Goal: Find contact information: Find contact information

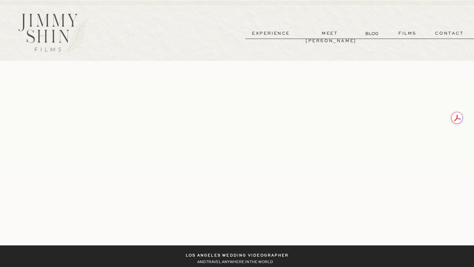
click at [402, 33] on p "films" at bounding box center [407, 34] width 32 height 8
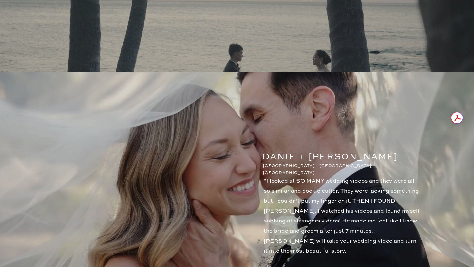
scroll to position [662, 0]
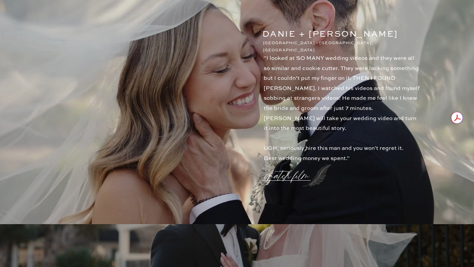
click at [279, 177] on p "watch film" at bounding box center [288, 171] width 47 height 25
click at [399, 55] on icon at bounding box center [393, 50] width 19 height 19
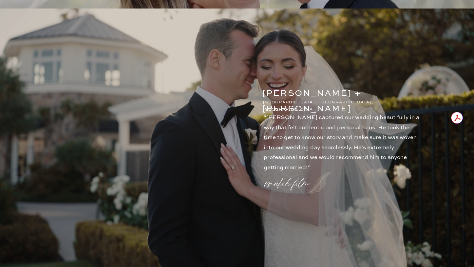
scroll to position [881, 0]
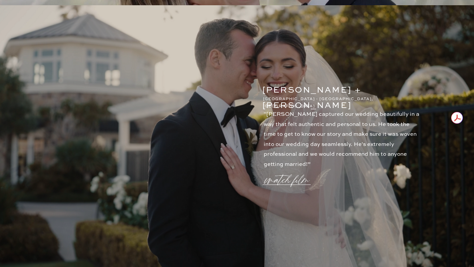
click at [274, 182] on p "watch film" at bounding box center [288, 176] width 47 height 25
click at [393, 49] on icon at bounding box center [394, 50] width 24 height 26
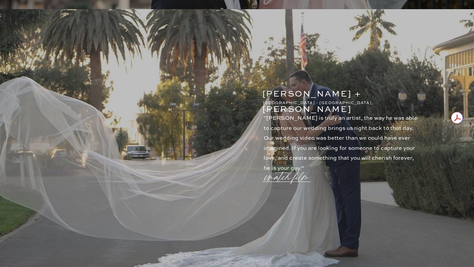
scroll to position [1152, 0]
click at [294, 180] on p "watch film" at bounding box center [288, 172] width 47 height 25
click at [397, 51] on icon at bounding box center [393, 50] width 19 height 19
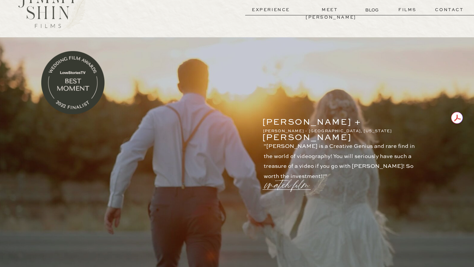
scroll to position [23, 0]
click at [287, 186] on p "watch film" at bounding box center [288, 181] width 47 height 25
click at [396, 47] on icon at bounding box center [394, 50] width 24 height 26
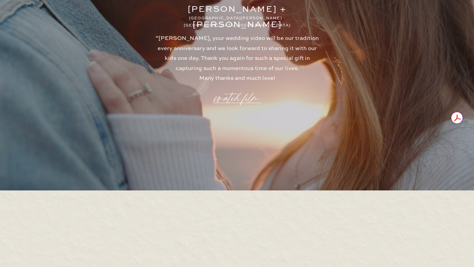
scroll to position [1790, 0]
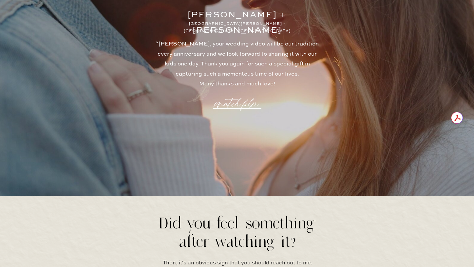
click at [245, 104] on p "watch film" at bounding box center [237, 99] width 47 height 25
click at [393, 48] on icon at bounding box center [393, 50] width 19 height 19
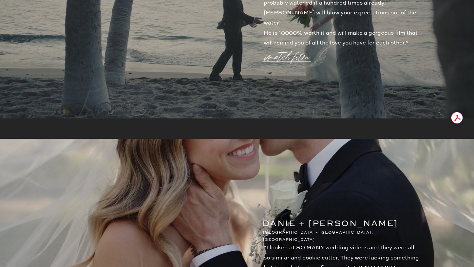
scroll to position [0, 0]
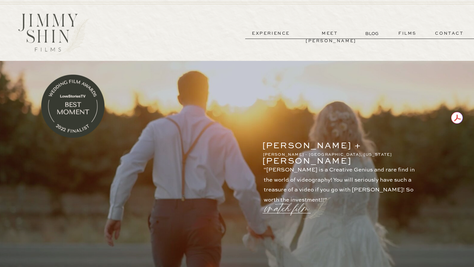
click at [275, 34] on p "experience" at bounding box center [271, 34] width 48 height 8
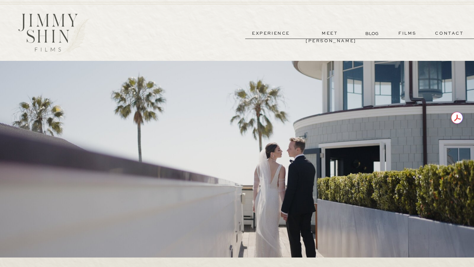
click at [438, 36] on p "contact" at bounding box center [449, 34] width 47 height 8
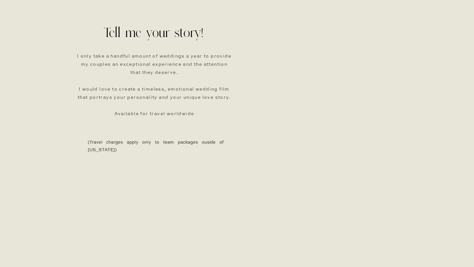
scroll to position [214, 0]
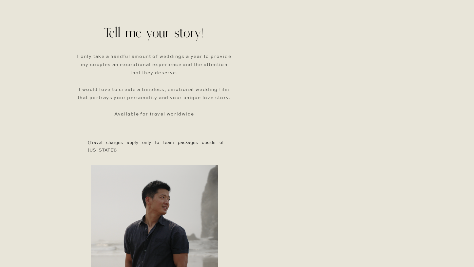
click at [442, 176] on div "meet [PERSON_NAME] films contact experience BLOG Please fill out the form and I…" at bounding box center [237, 168] width 474 height 764
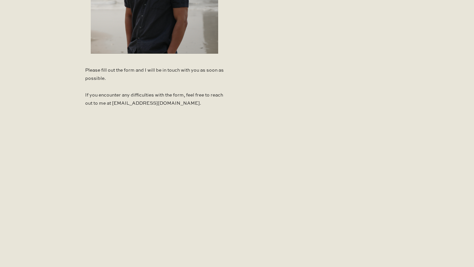
scroll to position [461, 0]
